Goal: Information Seeking & Learning: Check status

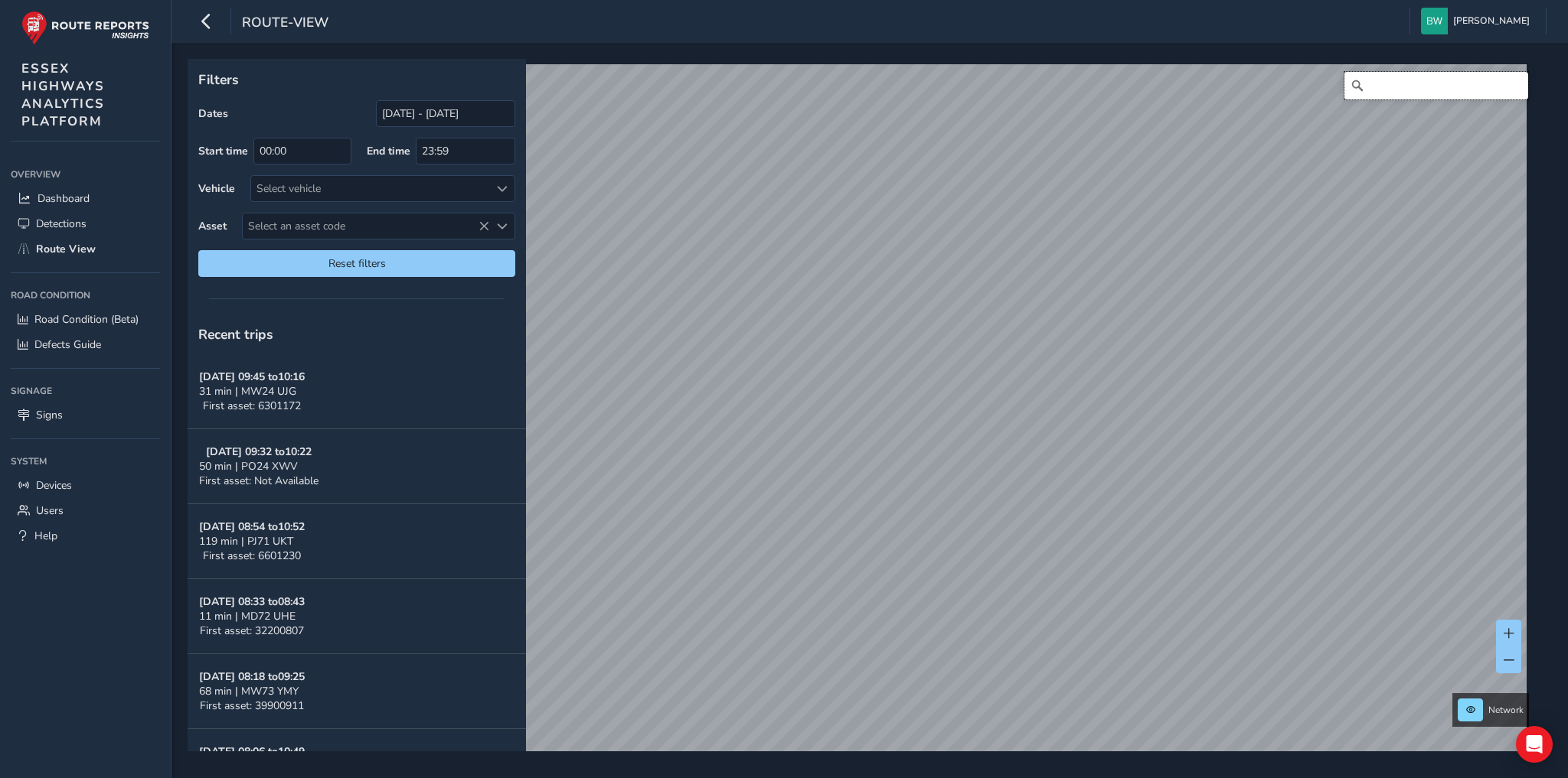
click at [1380, 77] on input "Search" at bounding box center [1436, 86] width 184 height 28
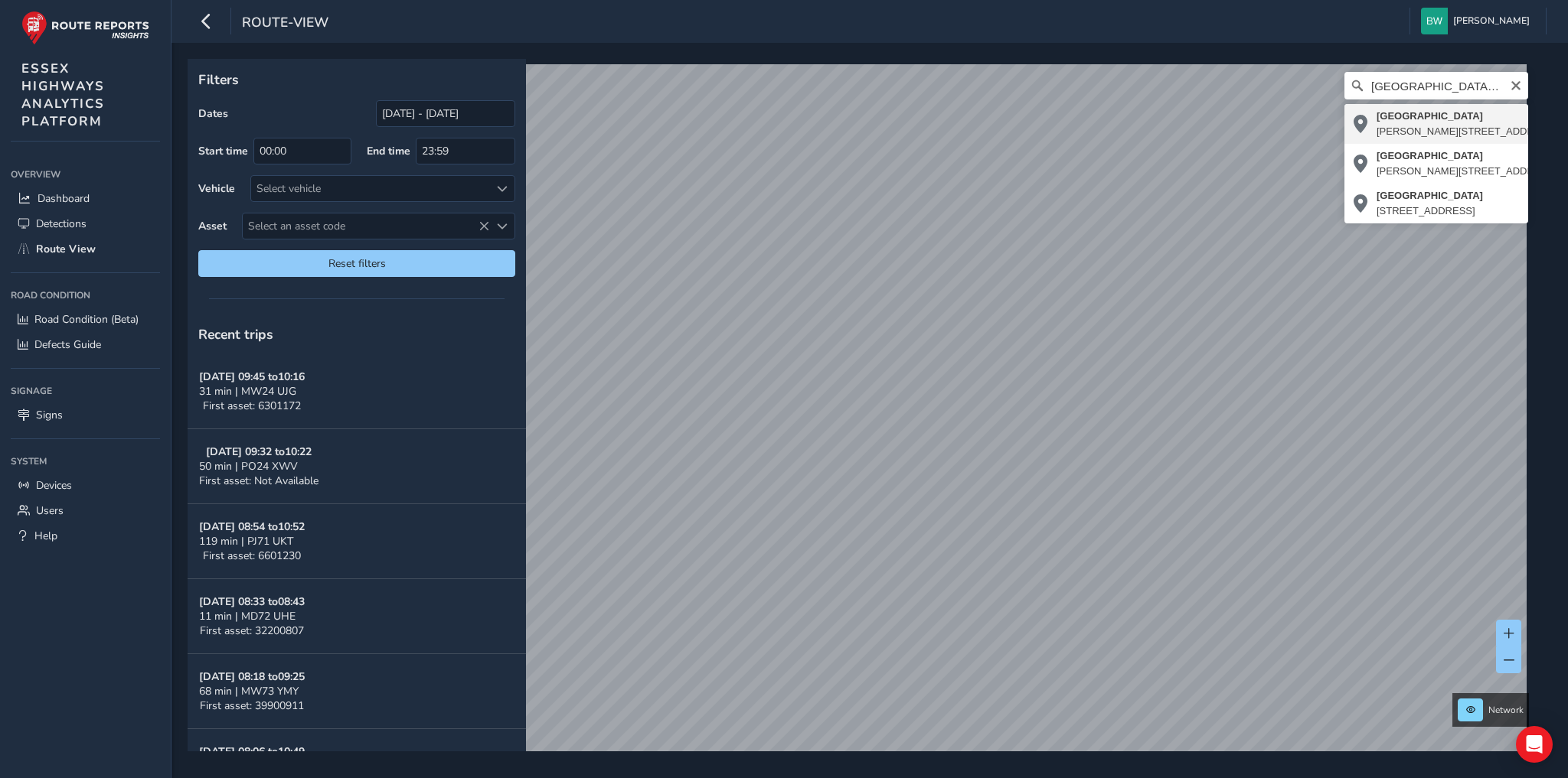
type input "[STREET_ADDRESS][PERSON_NAME][PERSON_NAME]"
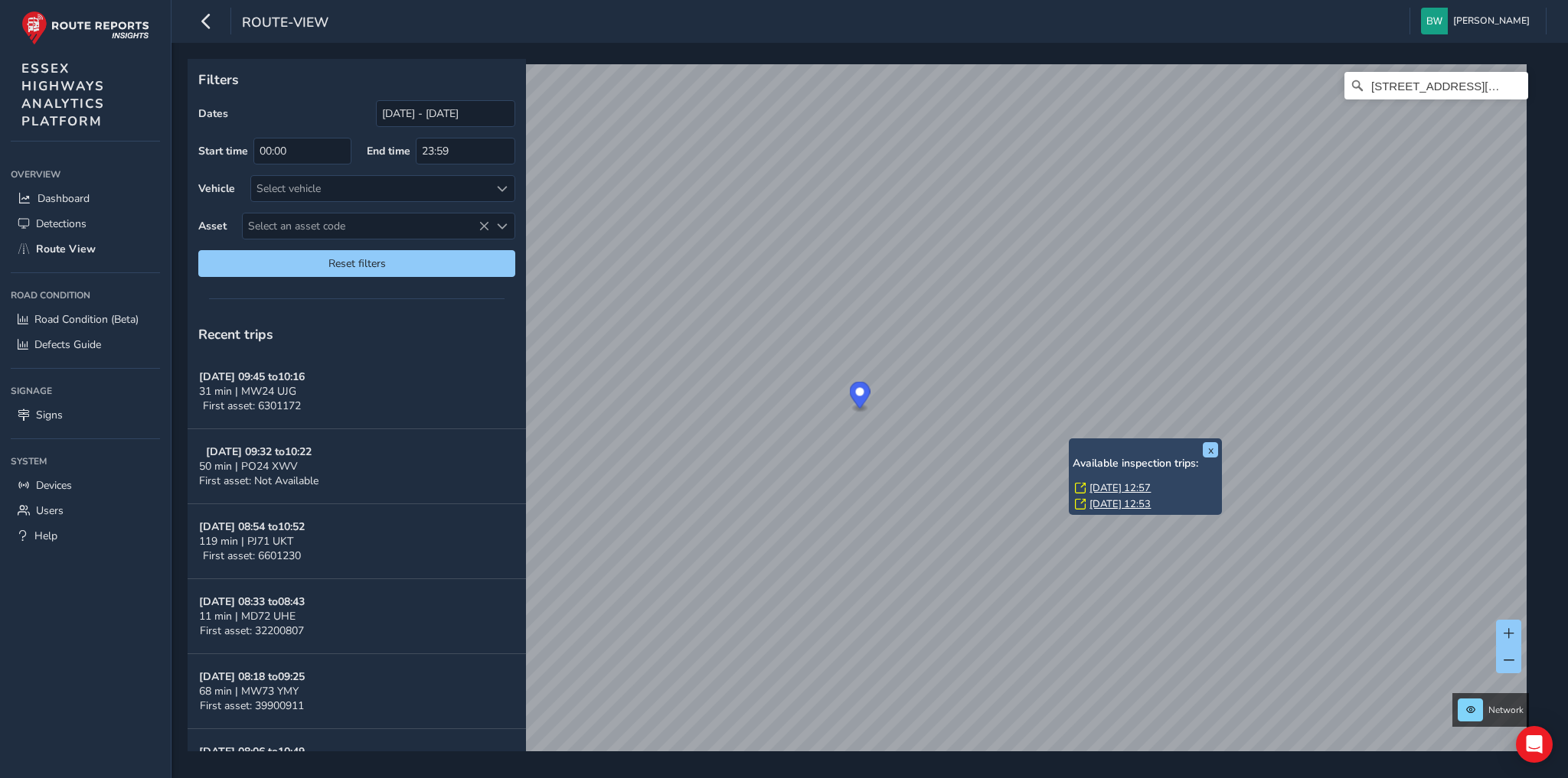
click at [1115, 489] on link "[DATE] 12:57" at bounding box center [1121, 489] width 62 height 13
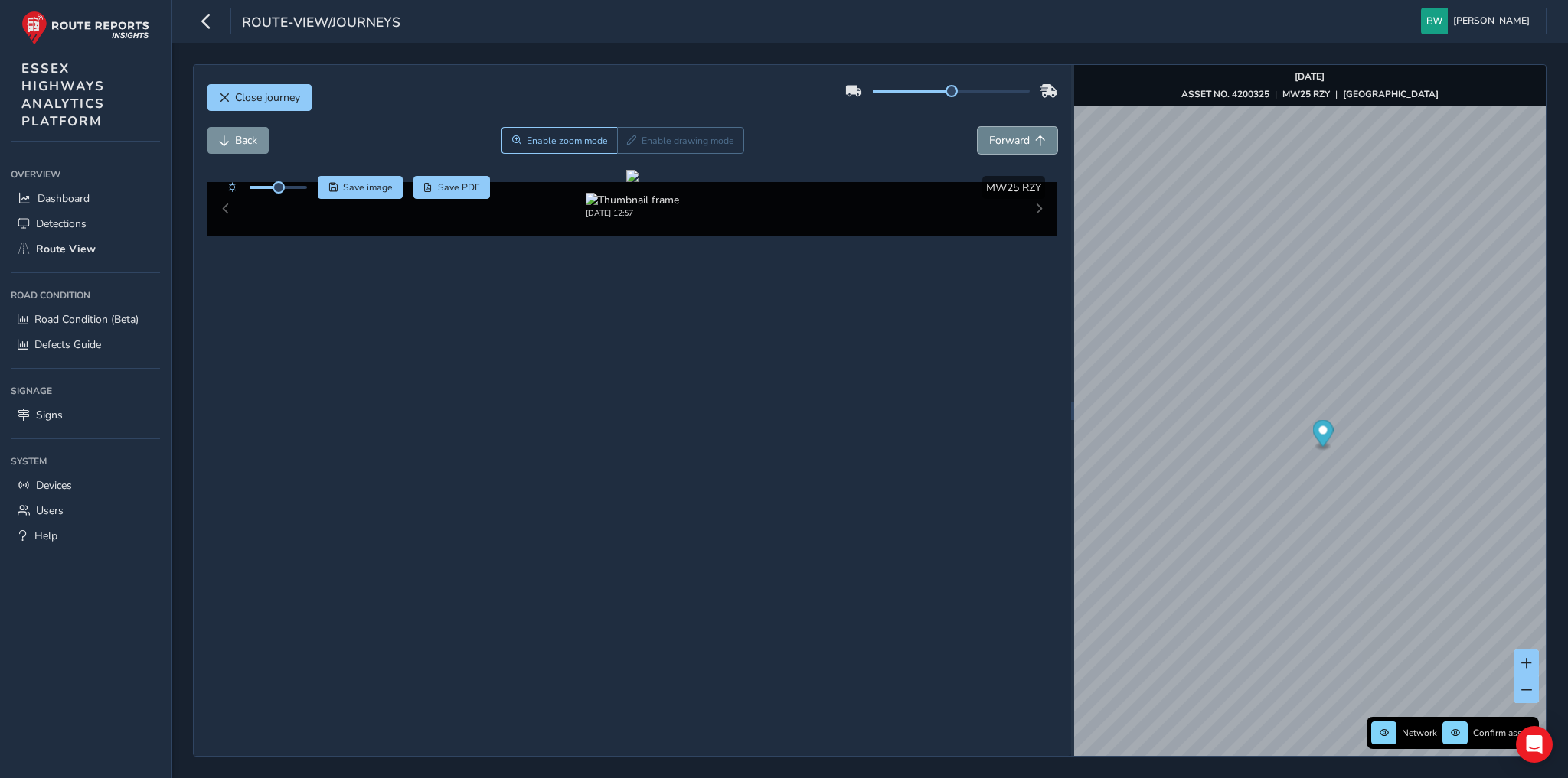
click at [1012, 144] on span "Forward" at bounding box center [1009, 139] width 40 height 14
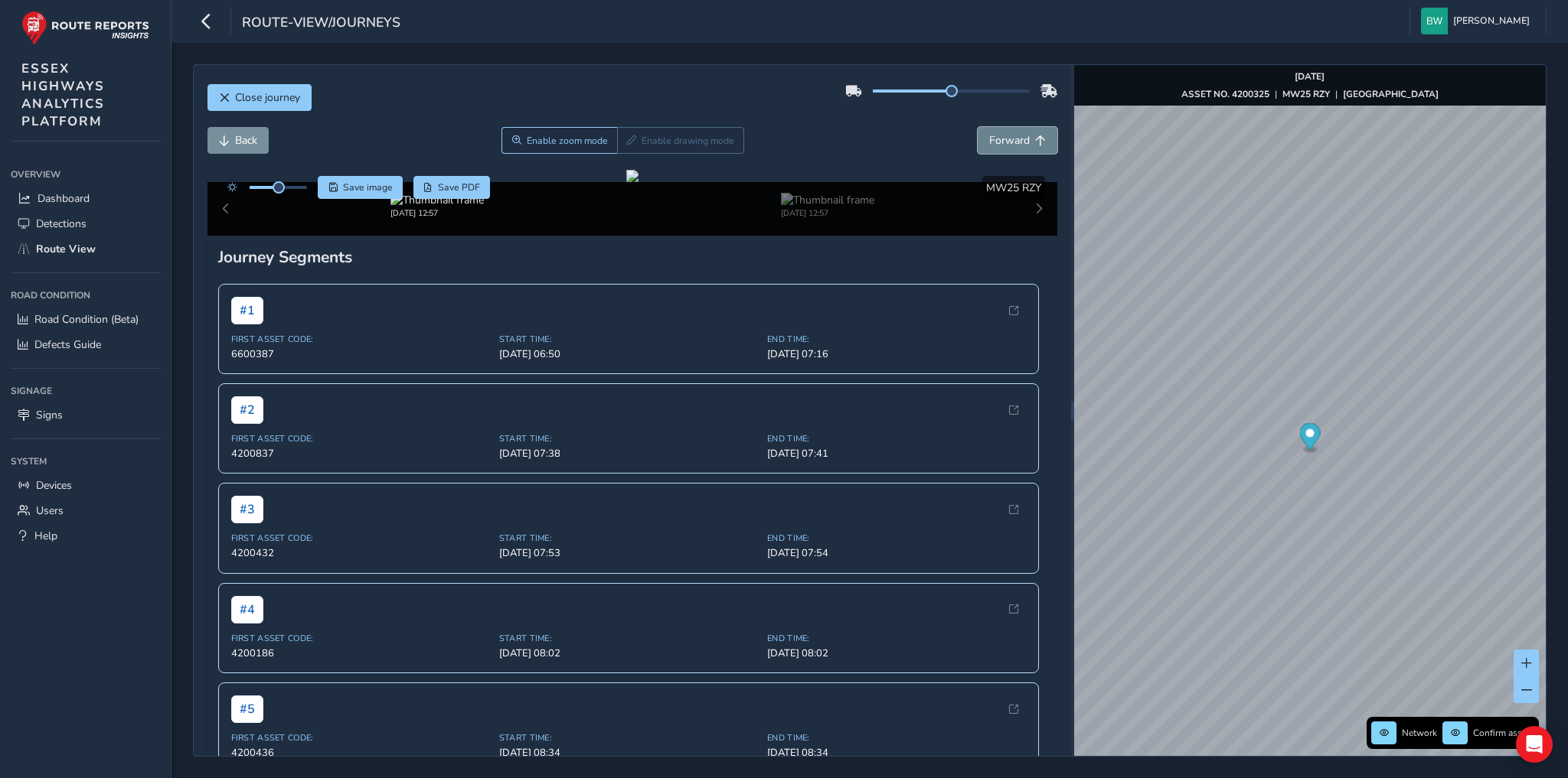
click at [1012, 144] on span "Forward" at bounding box center [1009, 139] width 40 height 14
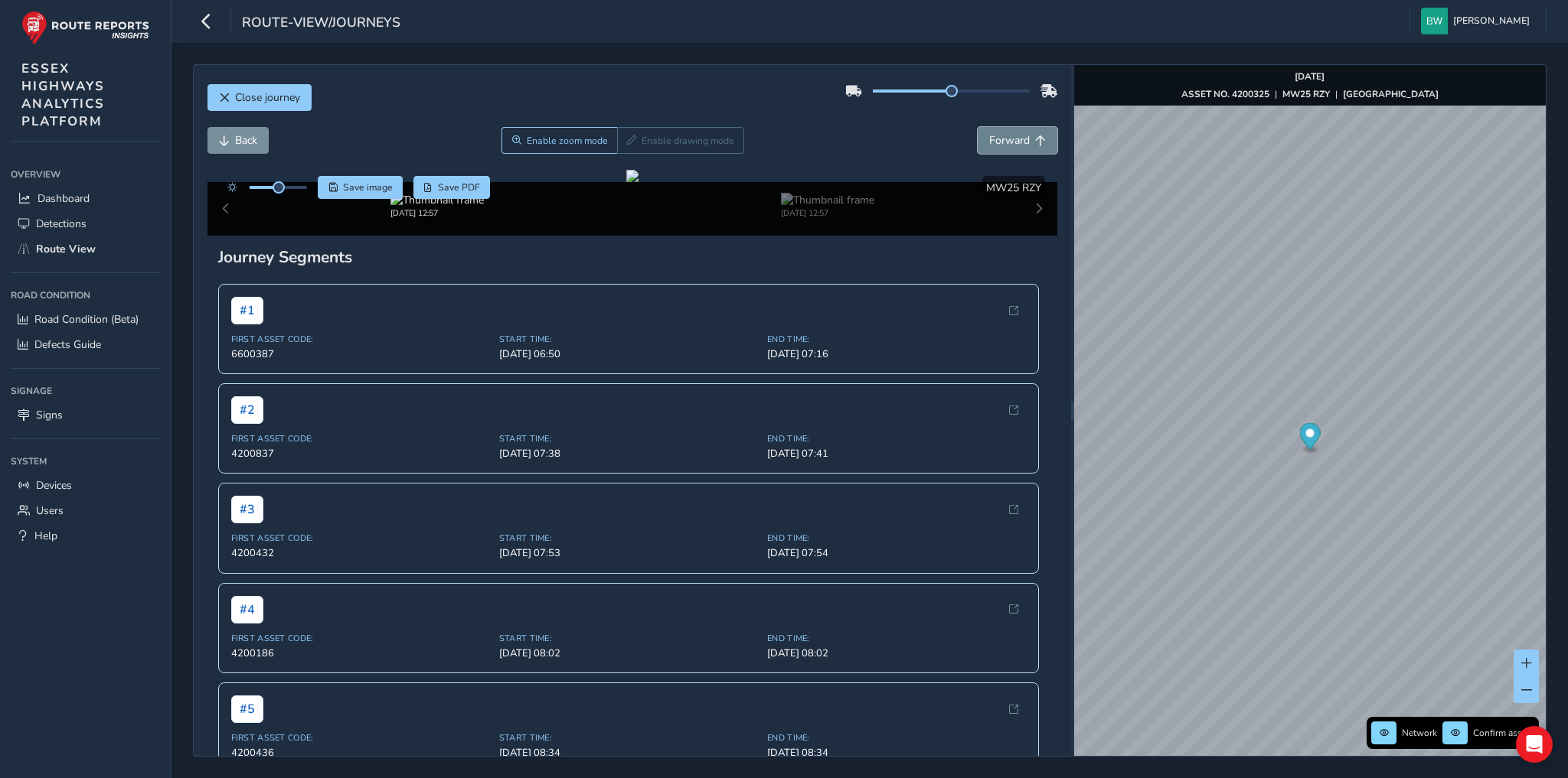
click at [1012, 144] on span "Forward" at bounding box center [1009, 139] width 40 height 14
click at [283, 88] on button "Close journey" at bounding box center [260, 98] width 104 height 27
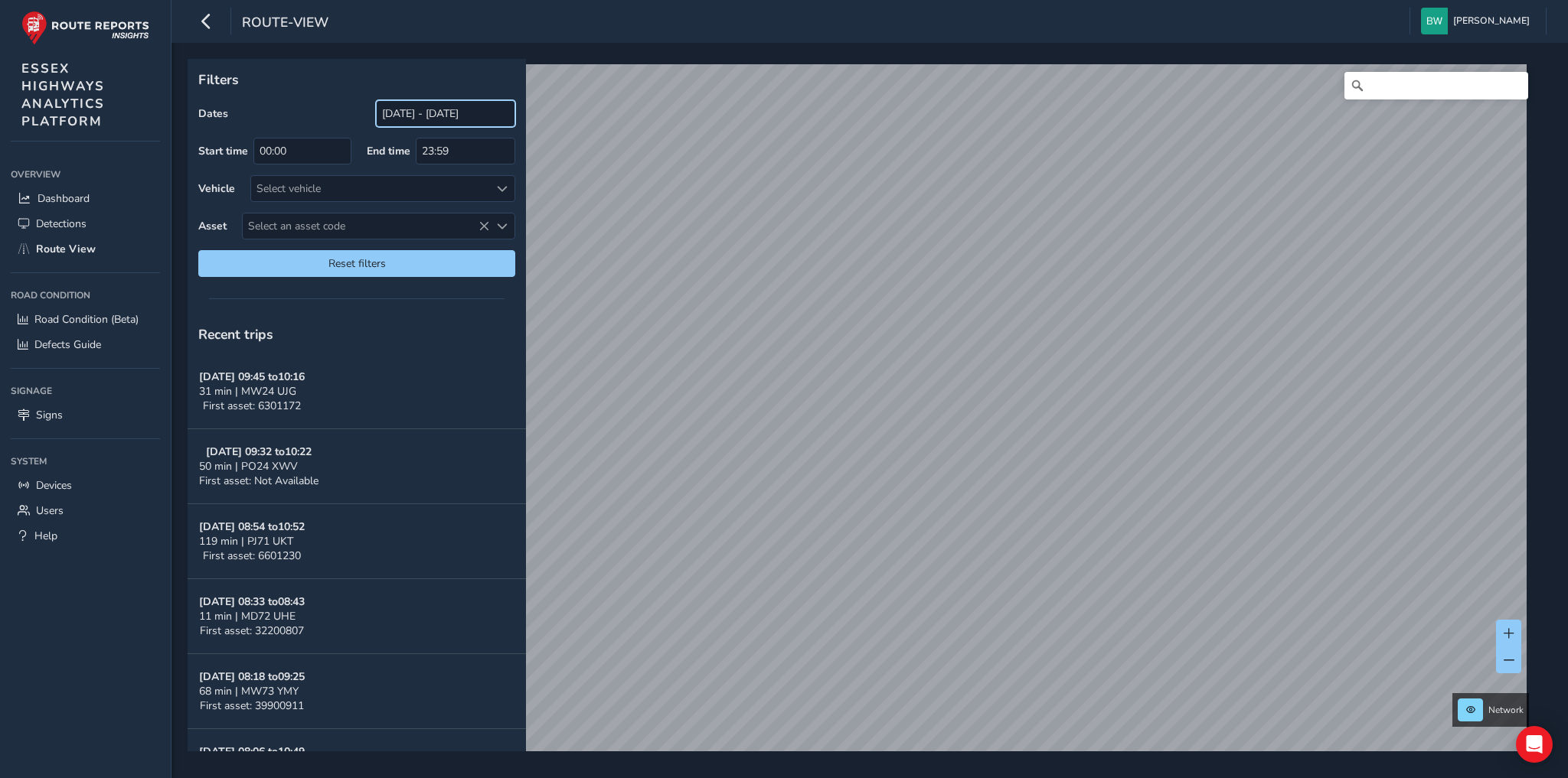
click at [389, 112] on input "[DATE] - [DATE]" at bounding box center [445, 113] width 139 height 27
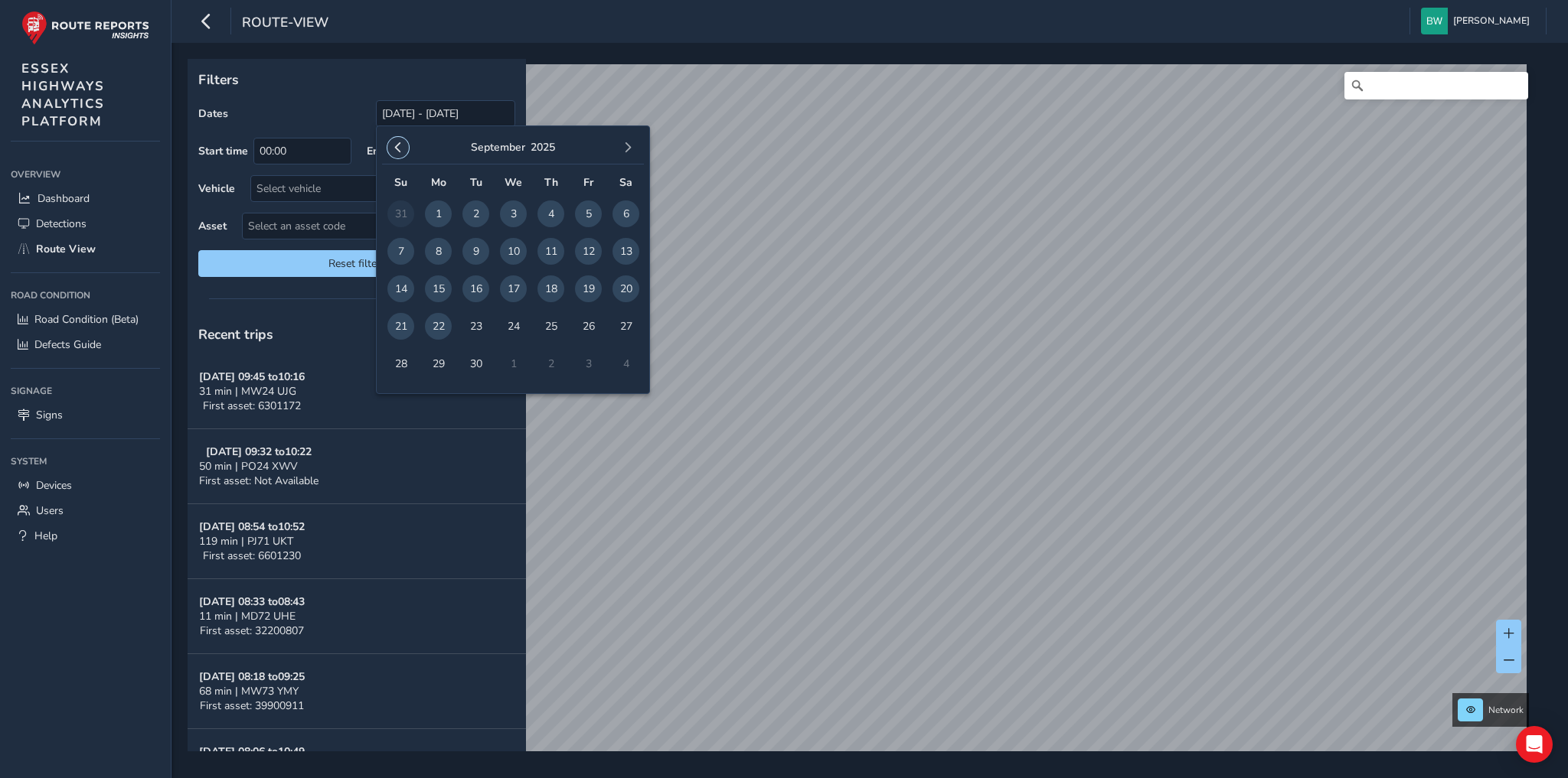
click at [395, 151] on span "button" at bounding box center [397, 147] width 11 height 11
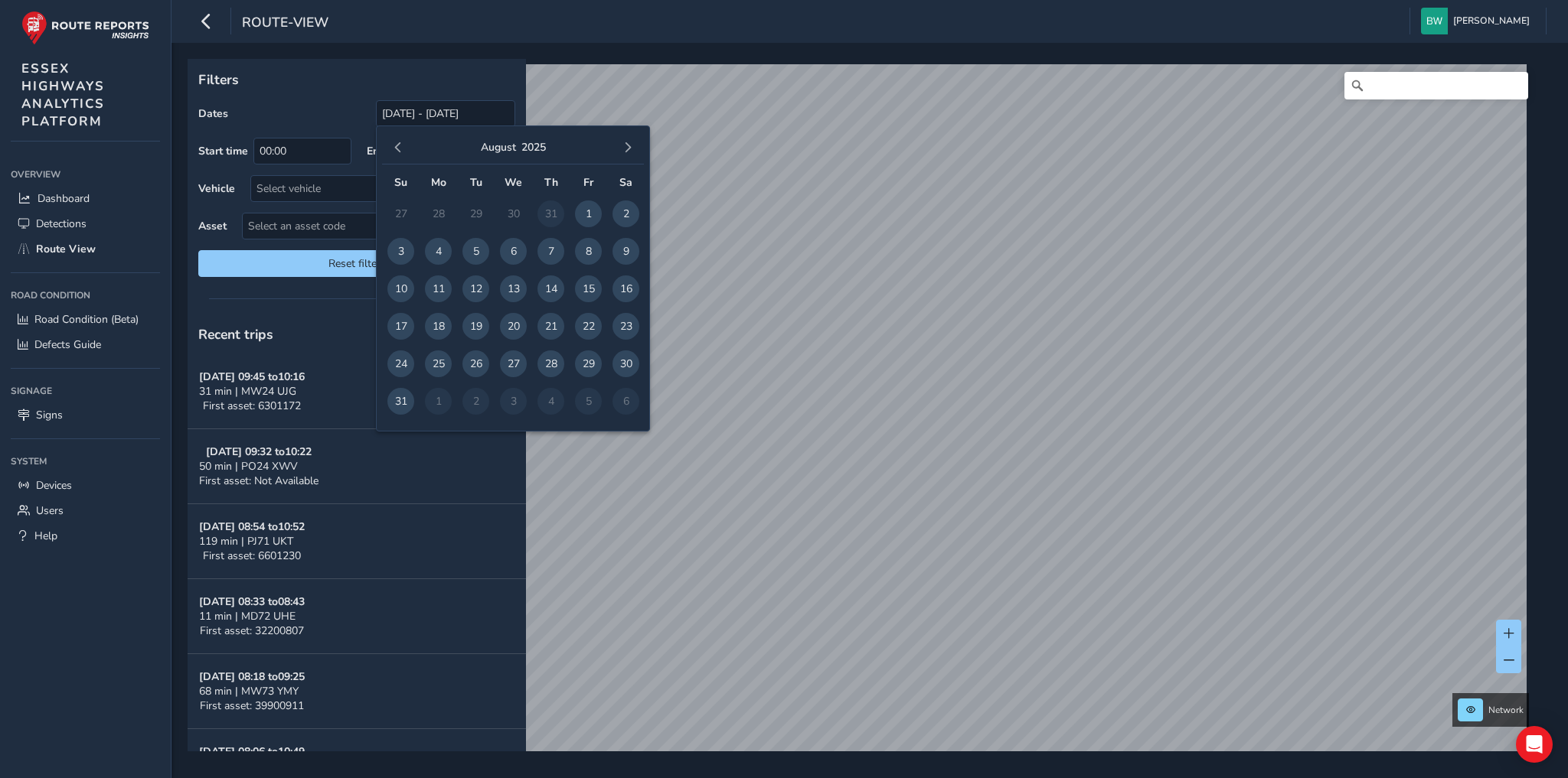
click at [589, 212] on span "1" at bounding box center [589, 214] width 27 height 27
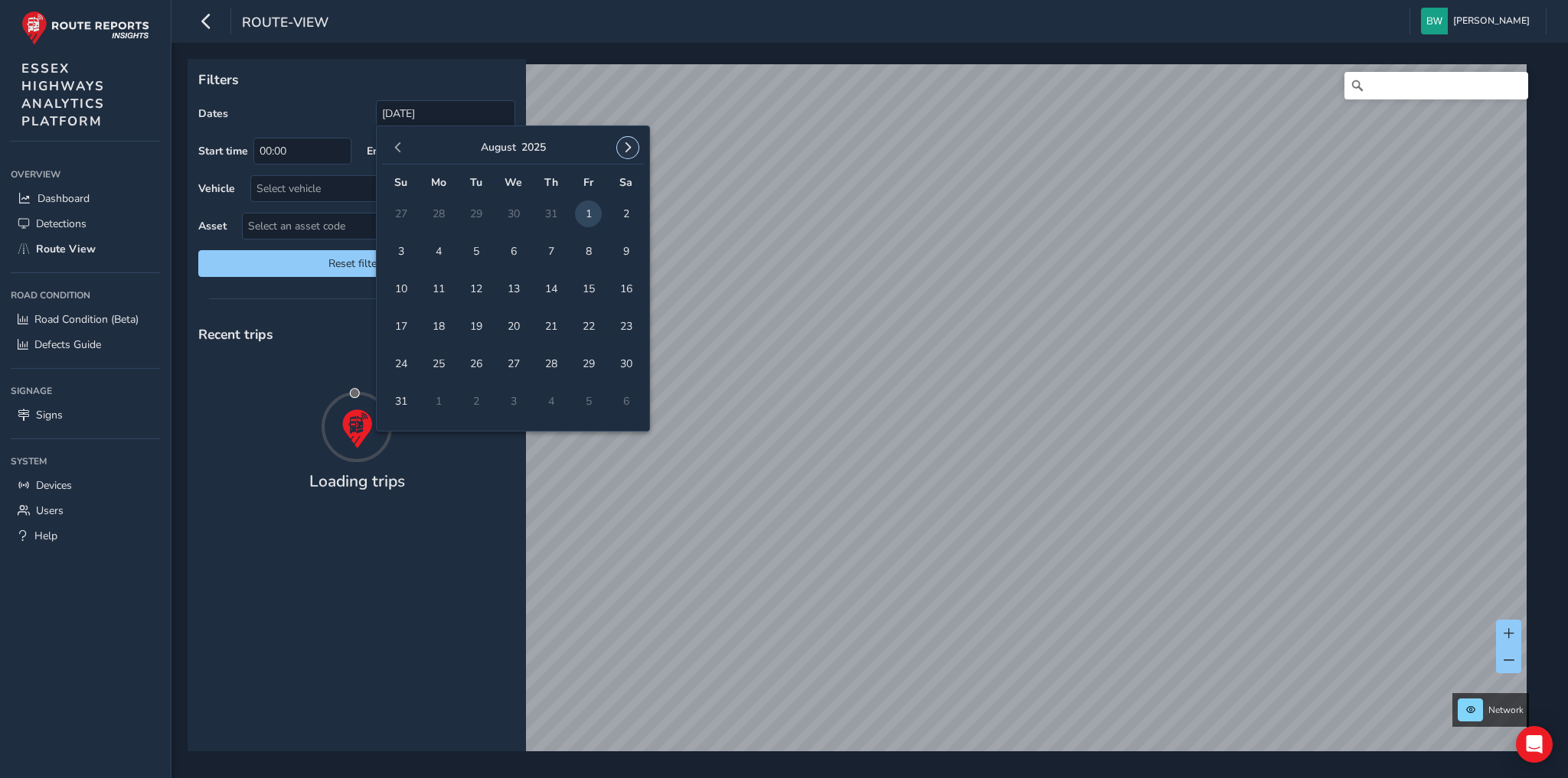
click at [627, 144] on span "button" at bounding box center [627, 147] width 11 height 11
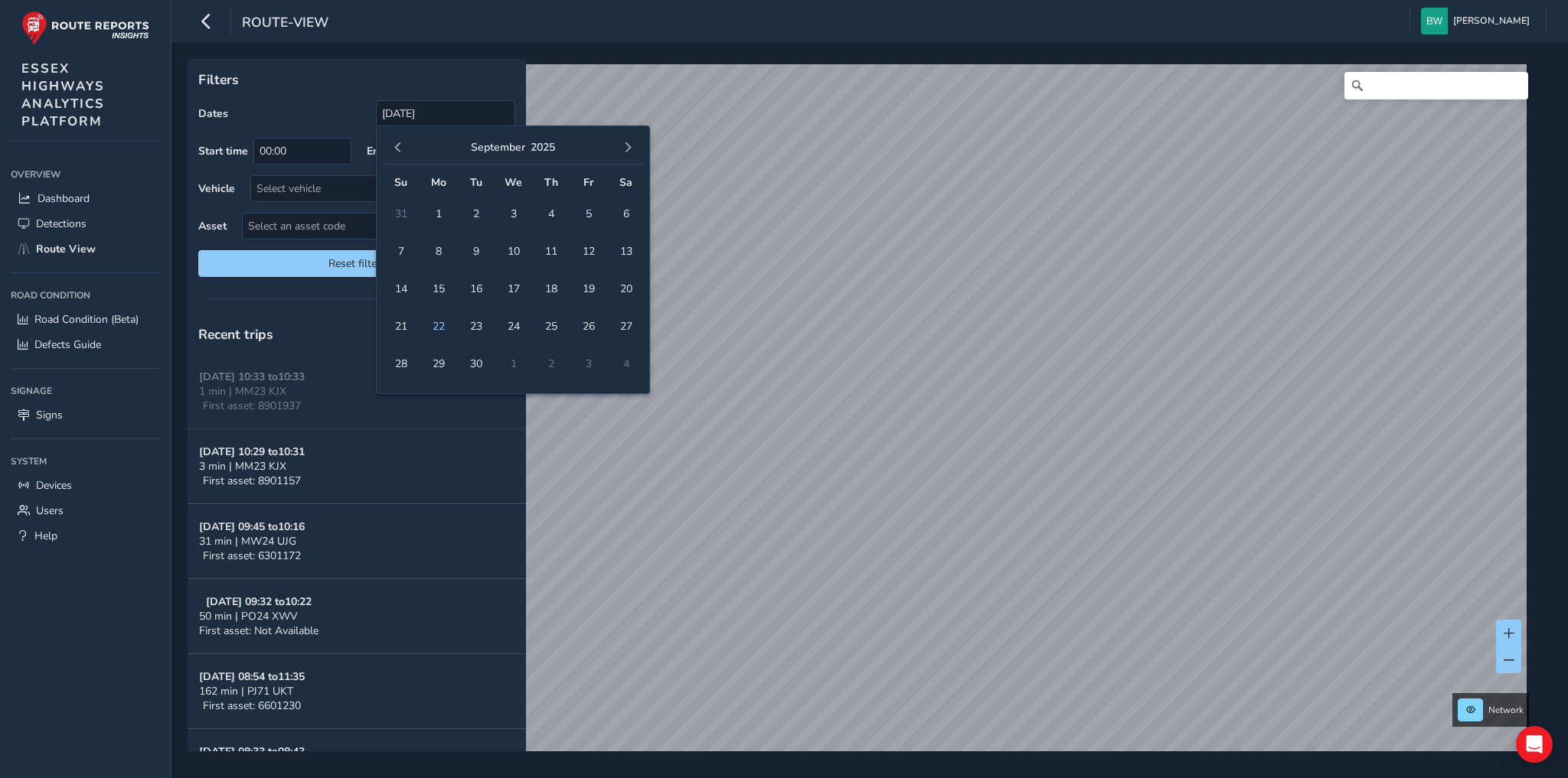
click at [627, 144] on span "button" at bounding box center [627, 147] width 11 height 11
click at [392, 144] on span "button" at bounding box center [397, 147] width 11 height 11
click at [440, 316] on span "22" at bounding box center [439, 327] width 27 height 27
type input "[DATE] - [DATE]"
